Goal: Task Accomplishment & Management: Use online tool/utility

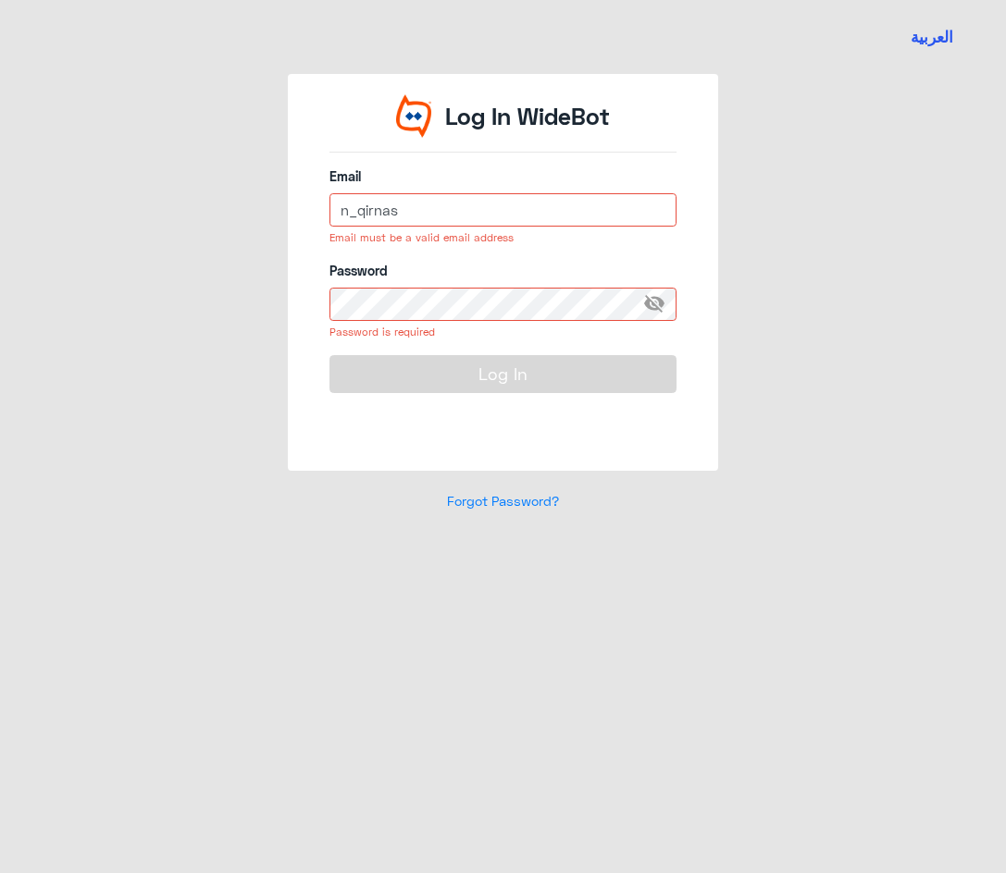
click at [485, 214] on input "n_qirnas" at bounding box center [502, 209] width 347 height 33
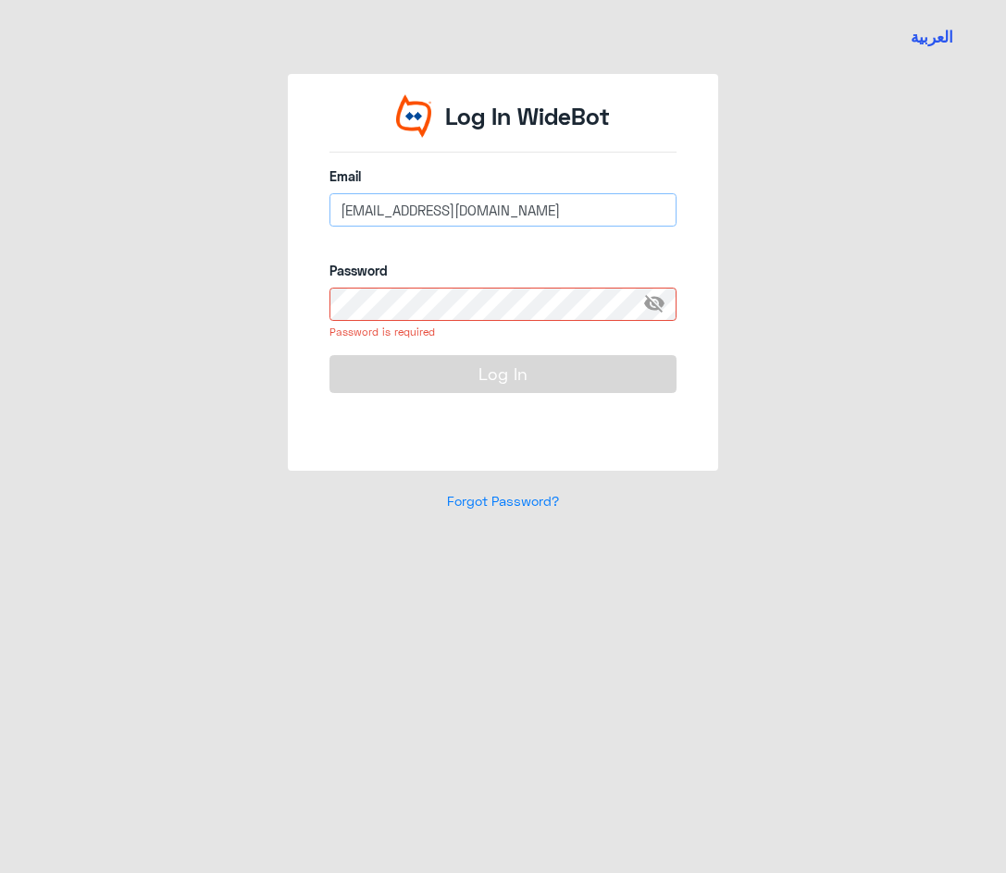
type input "[EMAIL_ADDRESS][DOMAIN_NAME]"
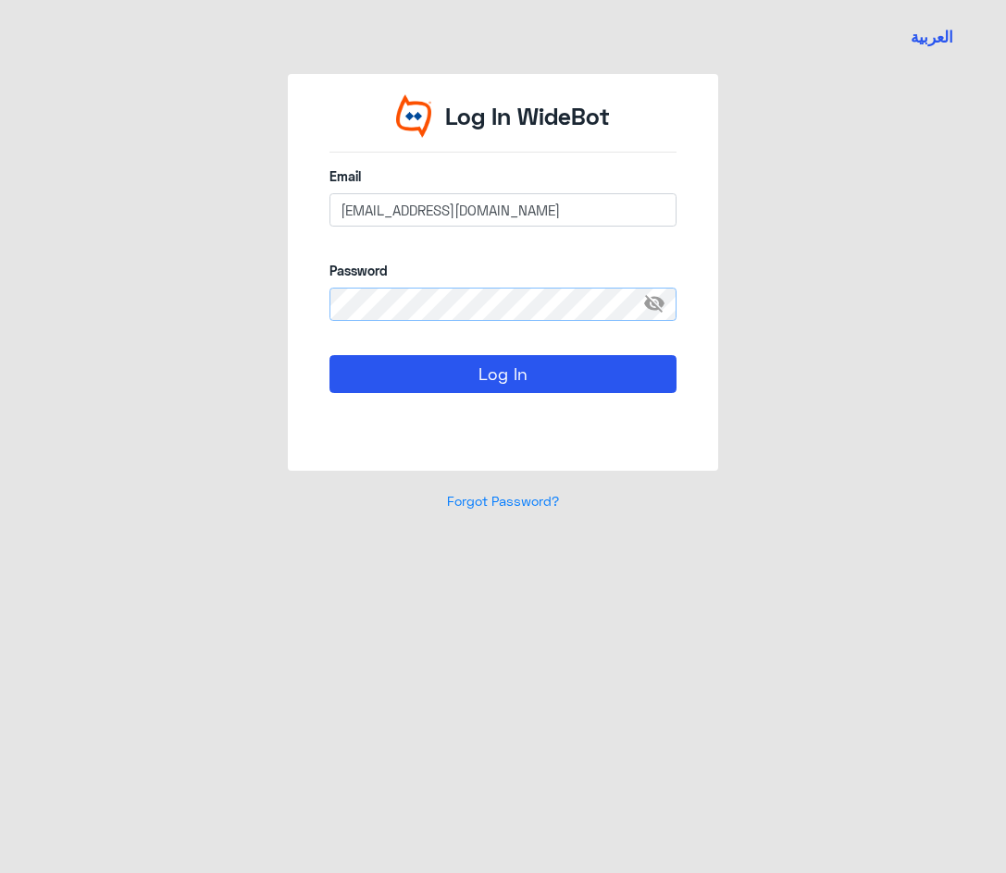
click at [329, 355] on button "Log In" at bounding box center [502, 373] width 347 height 37
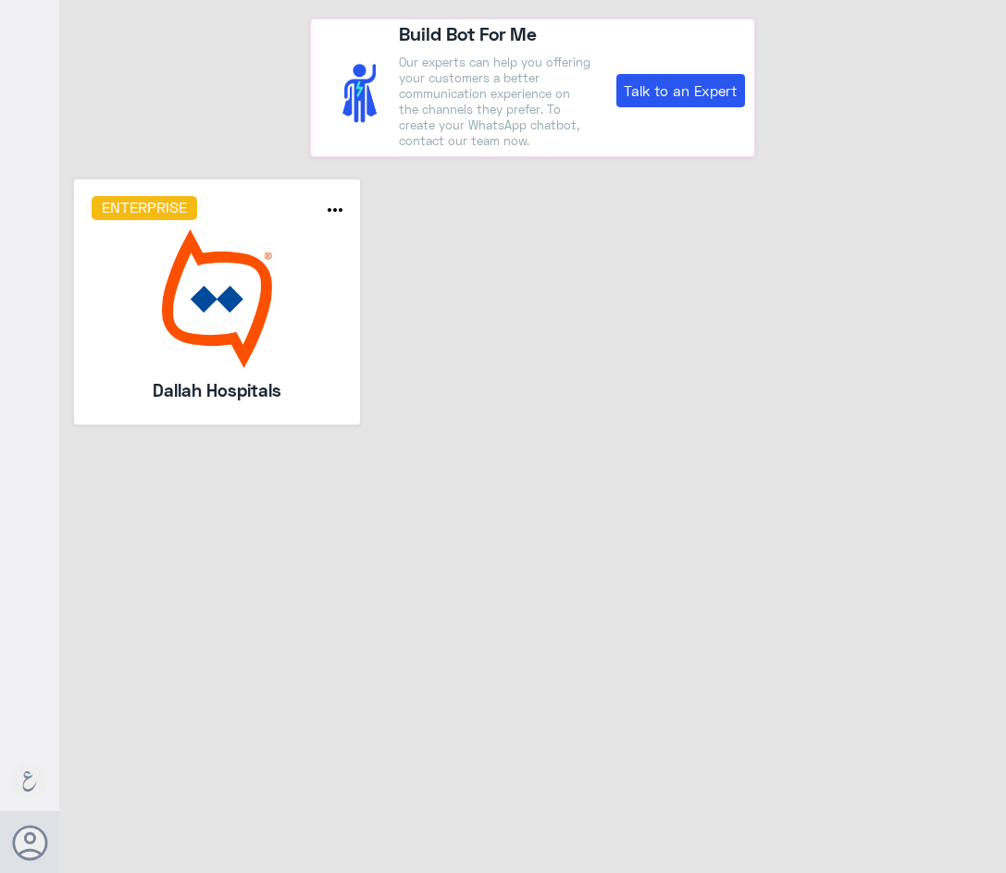
click at [166, 252] on img at bounding box center [218, 298] width 252 height 139
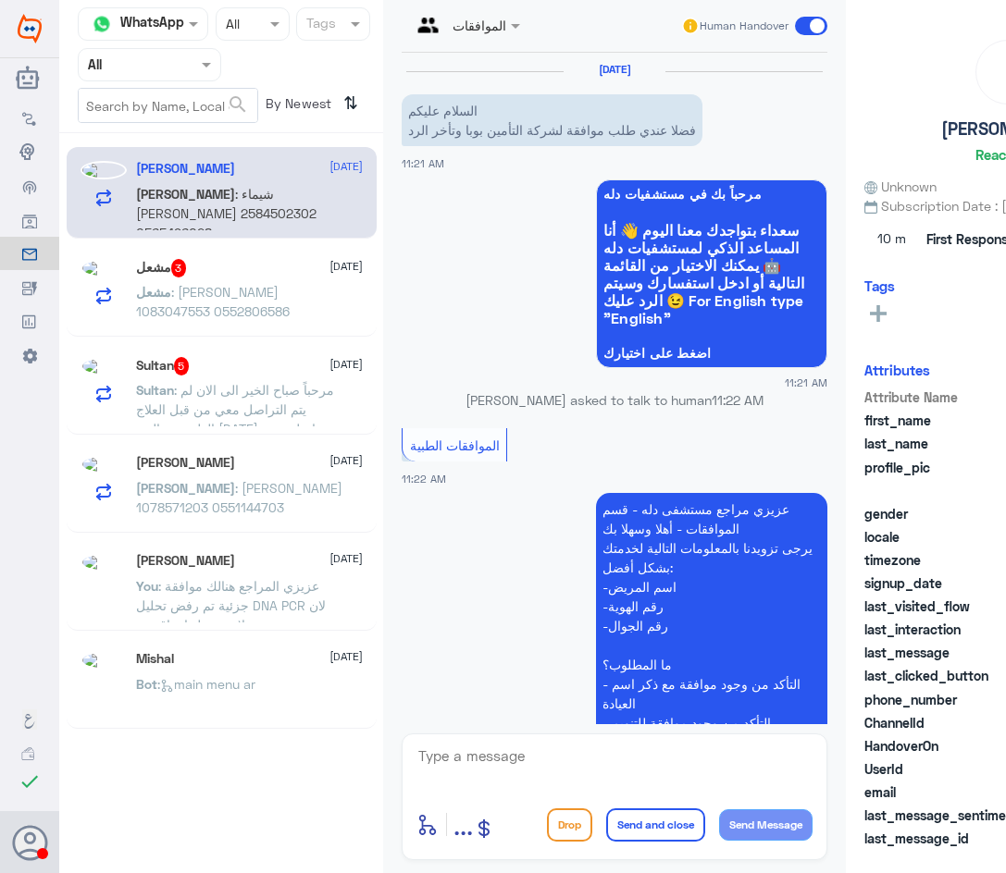
scroll to position [363, 0]
